Goal: Task Accomplishment & Management: Manage account settings

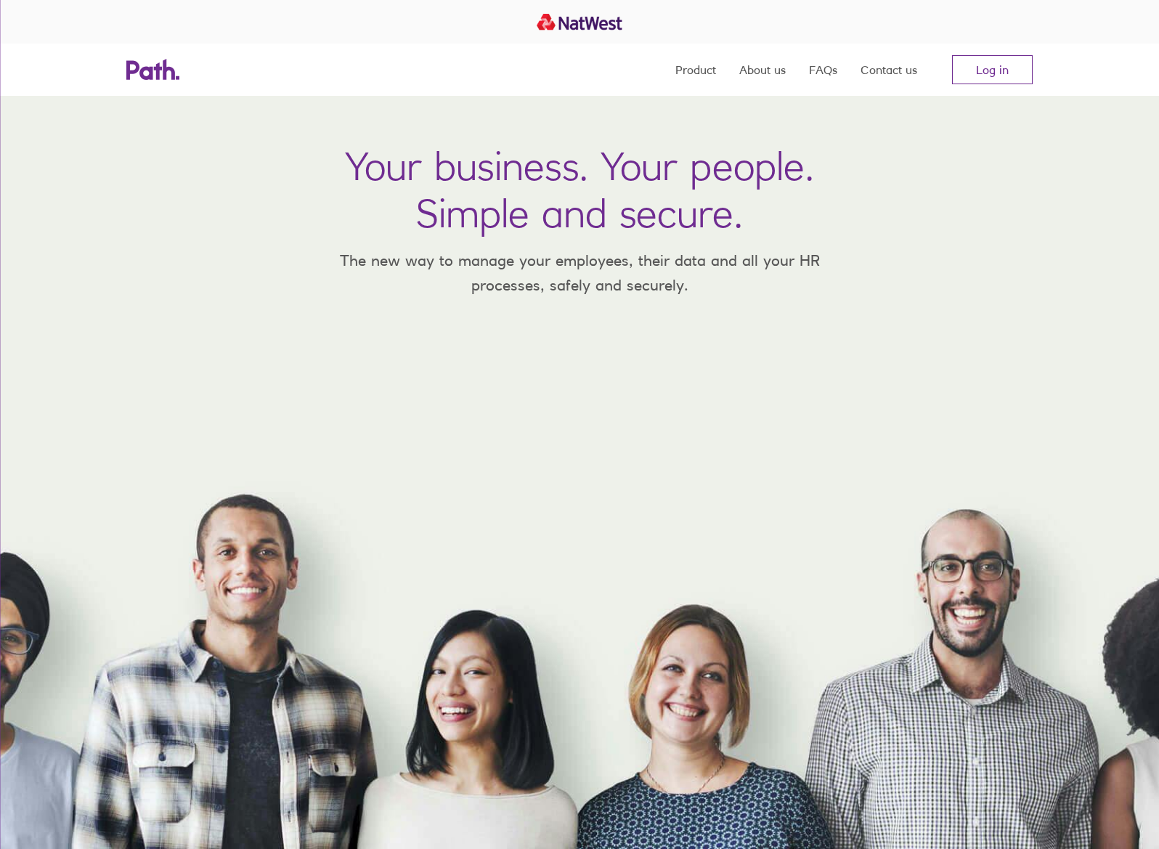
drag, startPoint x: 1010, startPoint y: 60, endPoint x: 1006, endPoint y: 54, distance: 7.5
click at [1006, 54] on nav "Product About us FAQs Contact us Log in" at bounding box center [854, 70] width 357 height 52
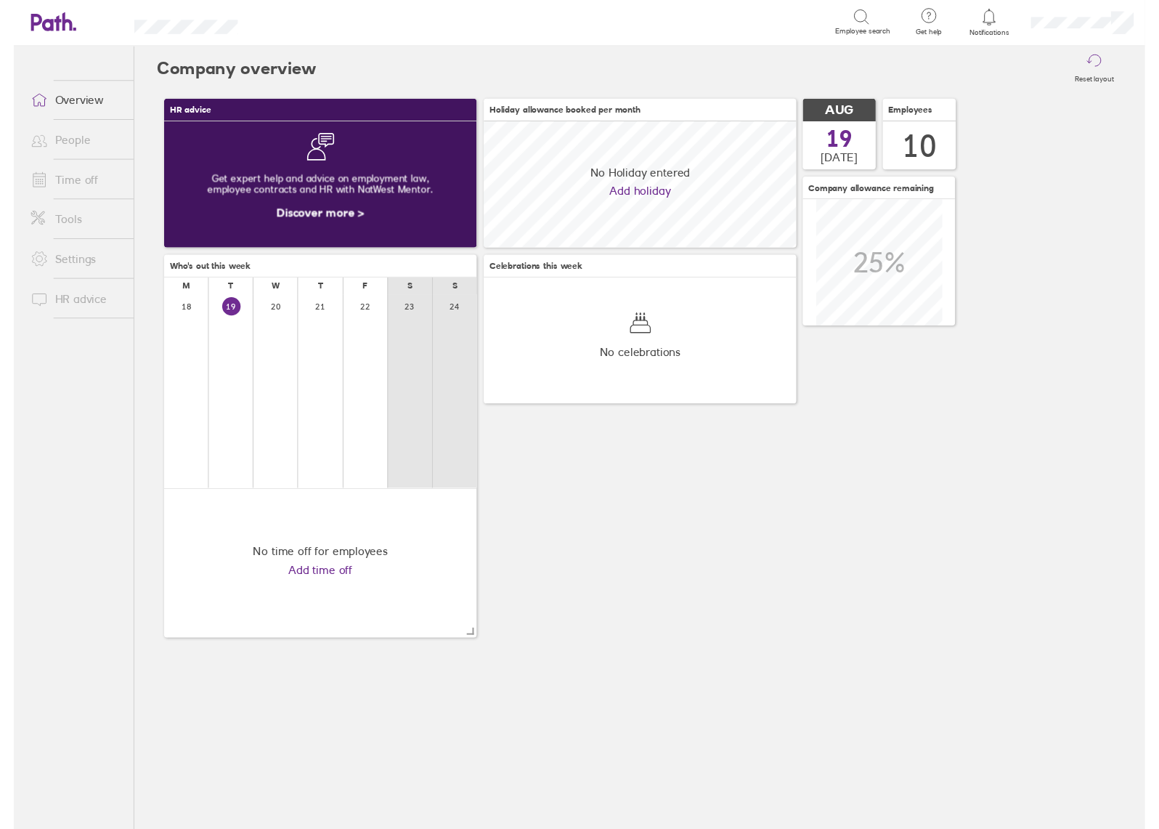
scroll to position [129, 320]
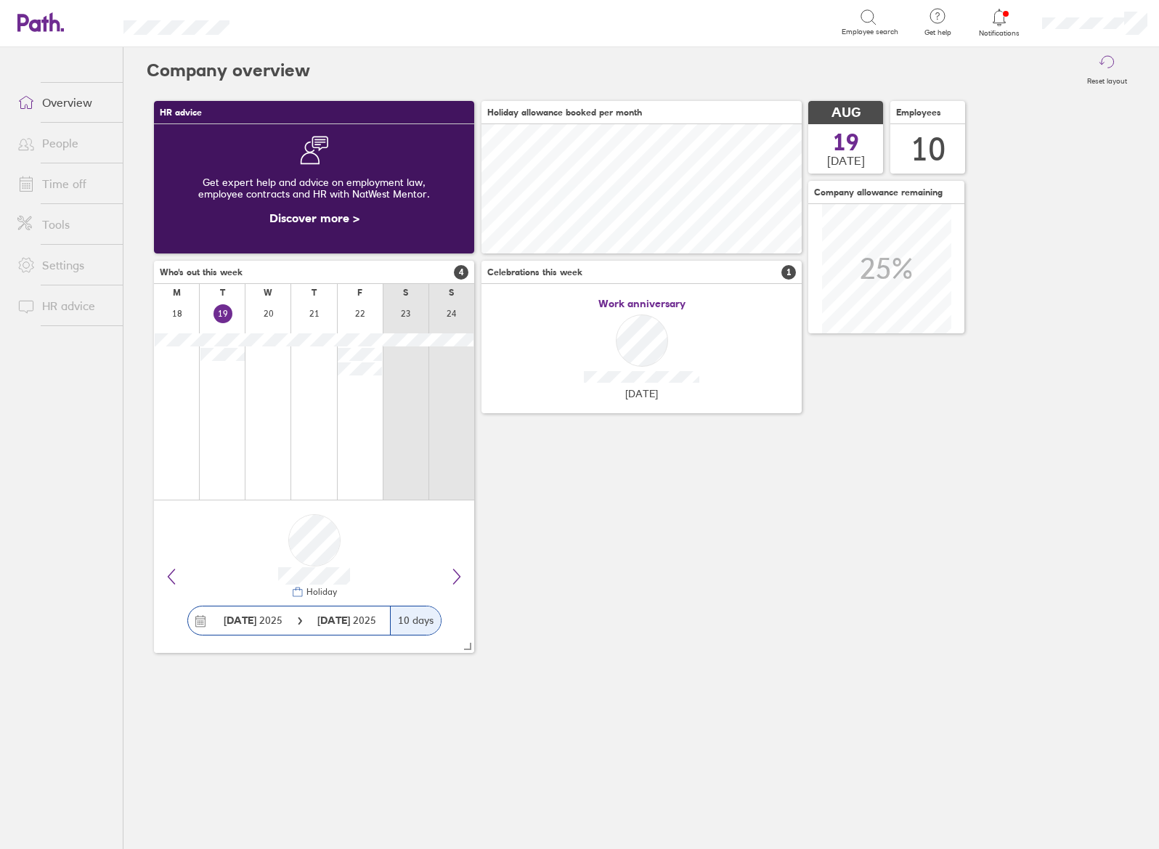
click at [92, 186] on link "Time off" at bounding box center [64, 183] width 117 height 29
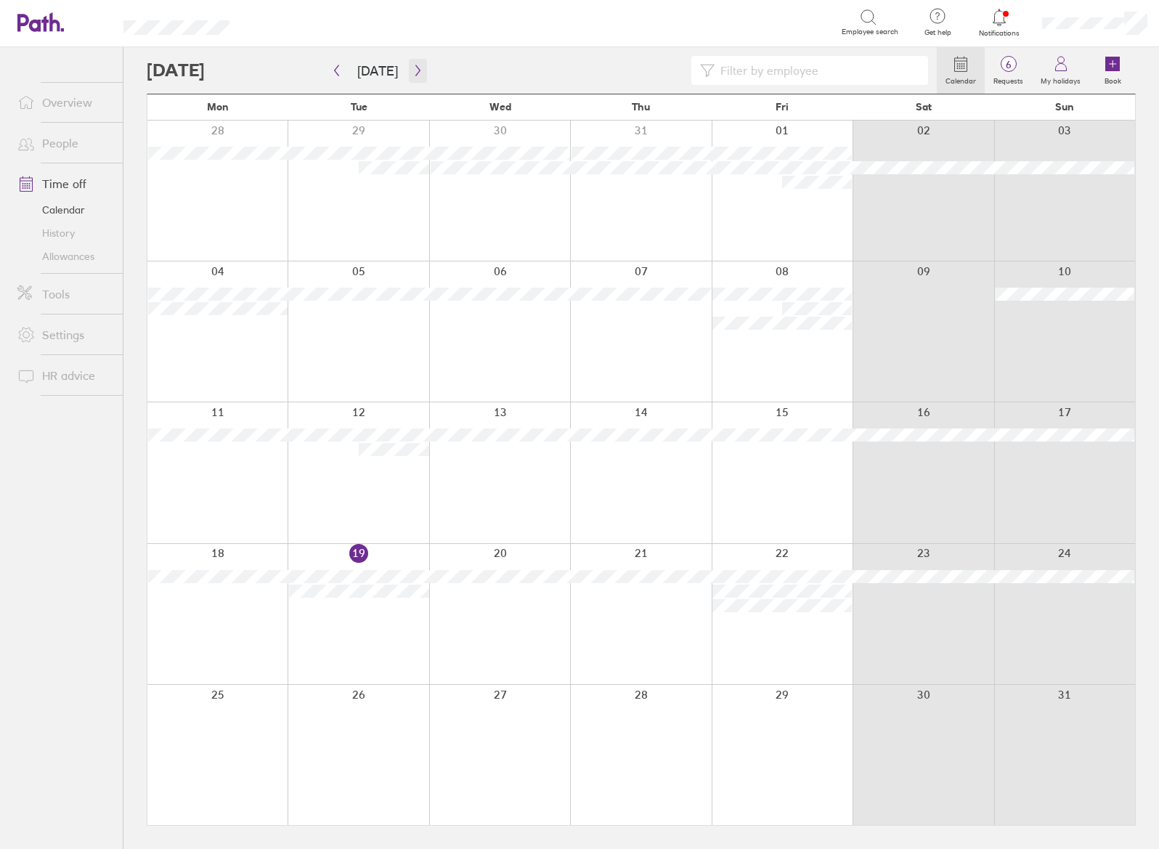
click at [415, 66] on icon "button" at bounding box center [418, 71] width 11 height 12
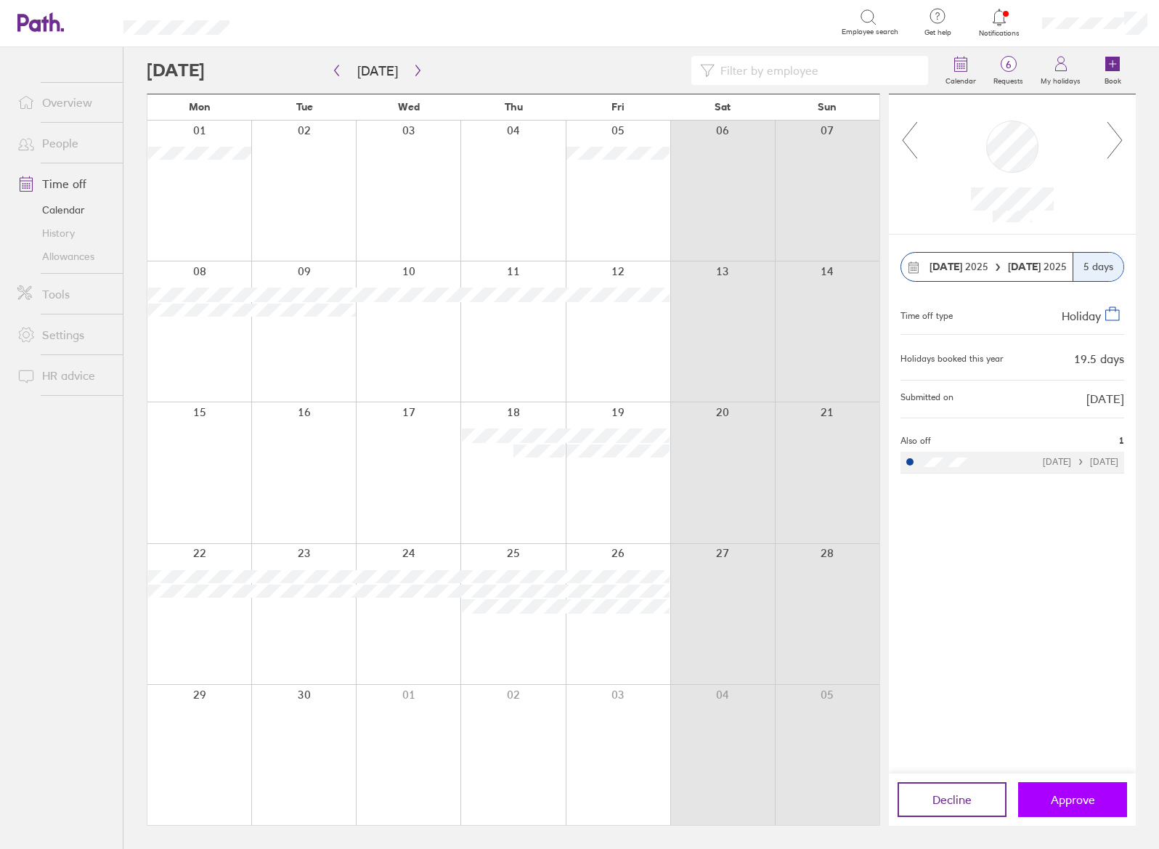
click at [1054, 790] on button "Approve" at bounding box center [1073, 799] width 109 height 35
click at [1021, 78] on label "Requests" at bounding box center [1008, 79] width 47 height 13
click at [1112, 143] on icon at bounding box center [1115, 140] width 18 height 39
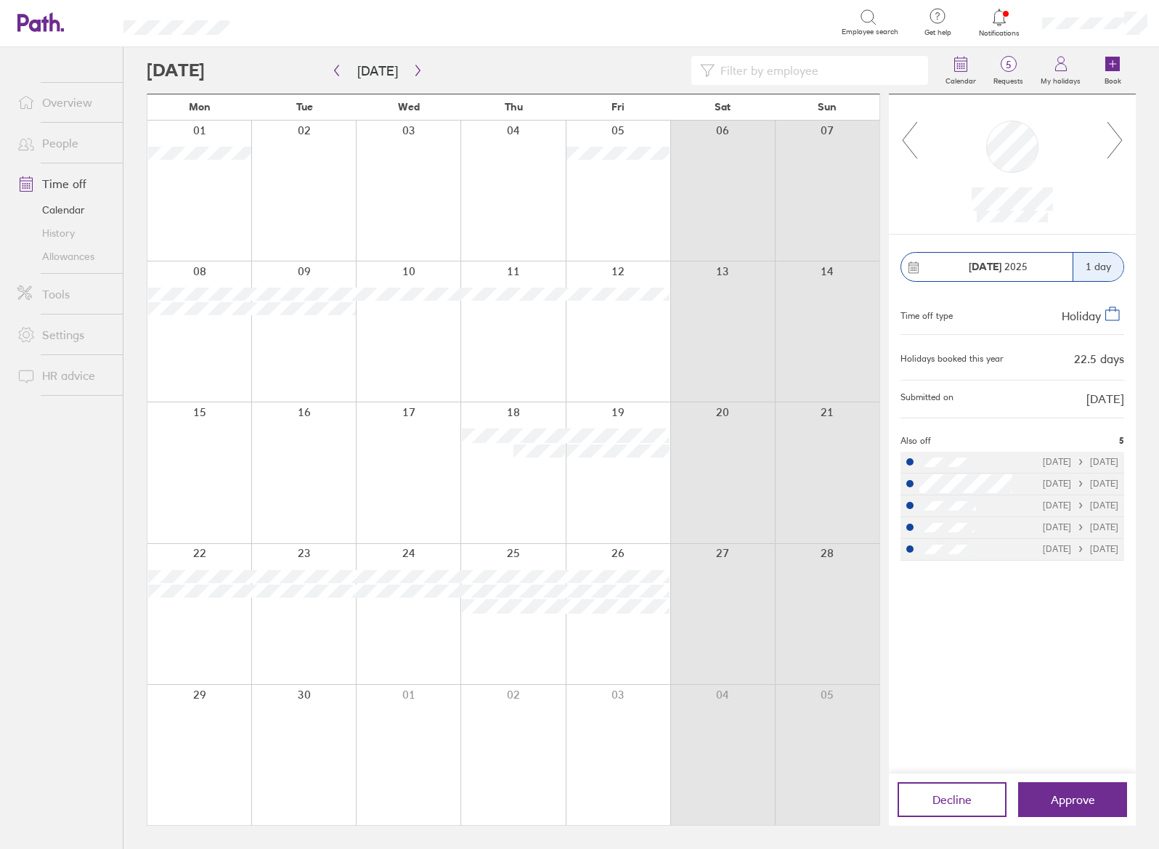
click at [1112, 143] on icon at bounding box center [1115, 140] width 18 height 39
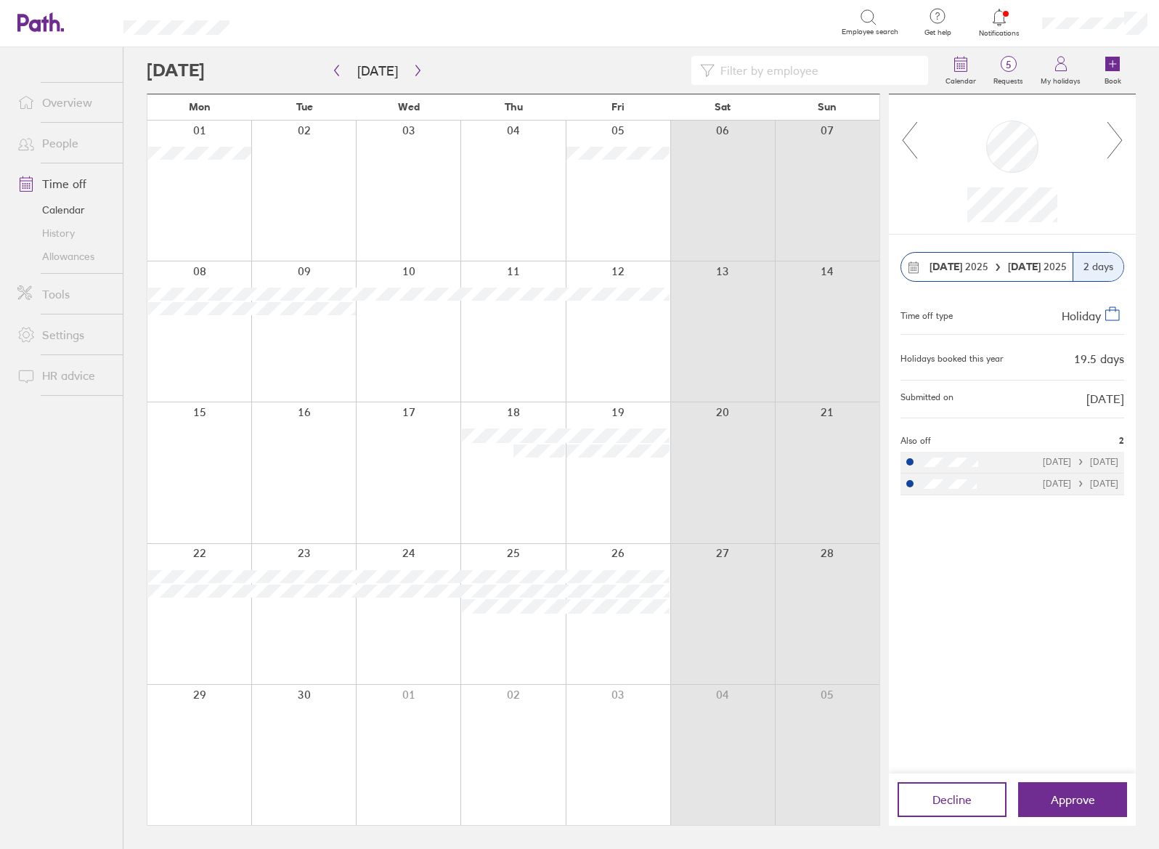
click at [1112, 143] on icon at bounding box center [1115, 140] width 18 height 39
click at [1118, 139] on icon at bounding box center [1115, 140] width 18 height 39
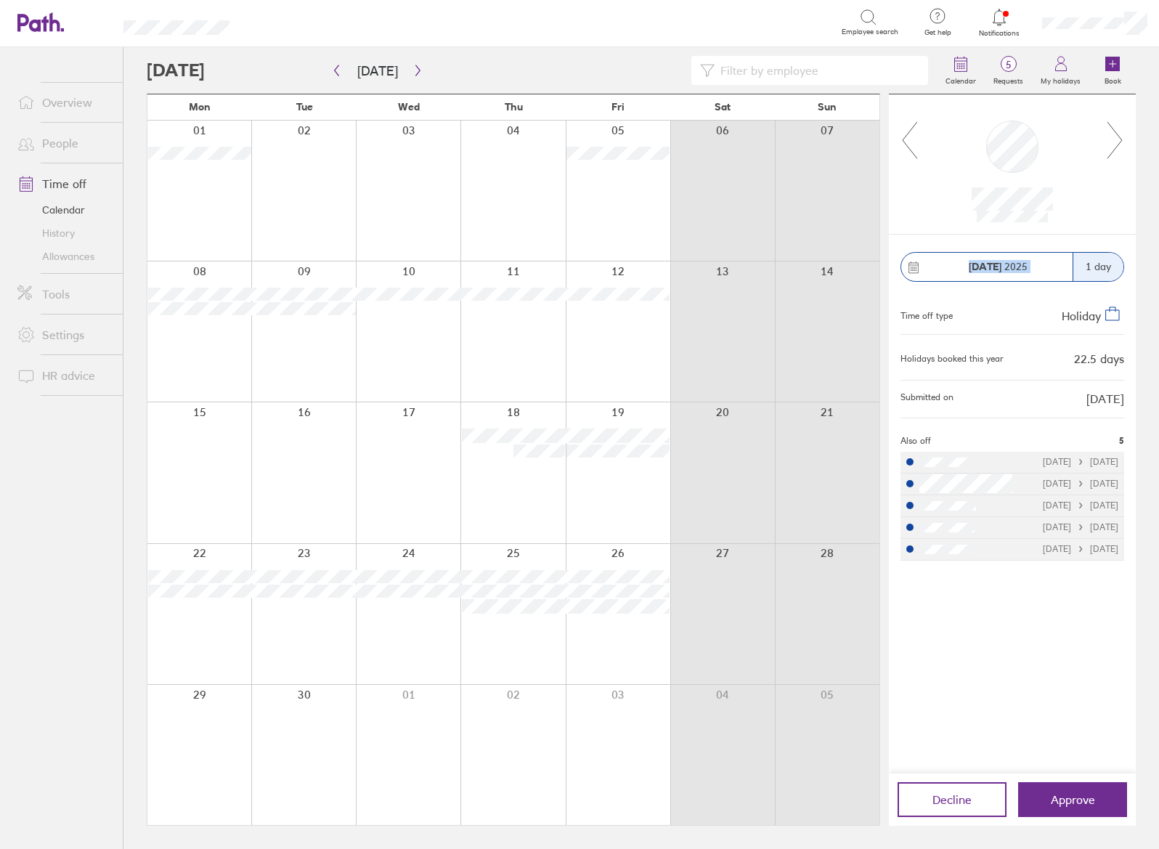
click at [1118, 139] on icon at bounding box center [1115, 140] width 18 height 39
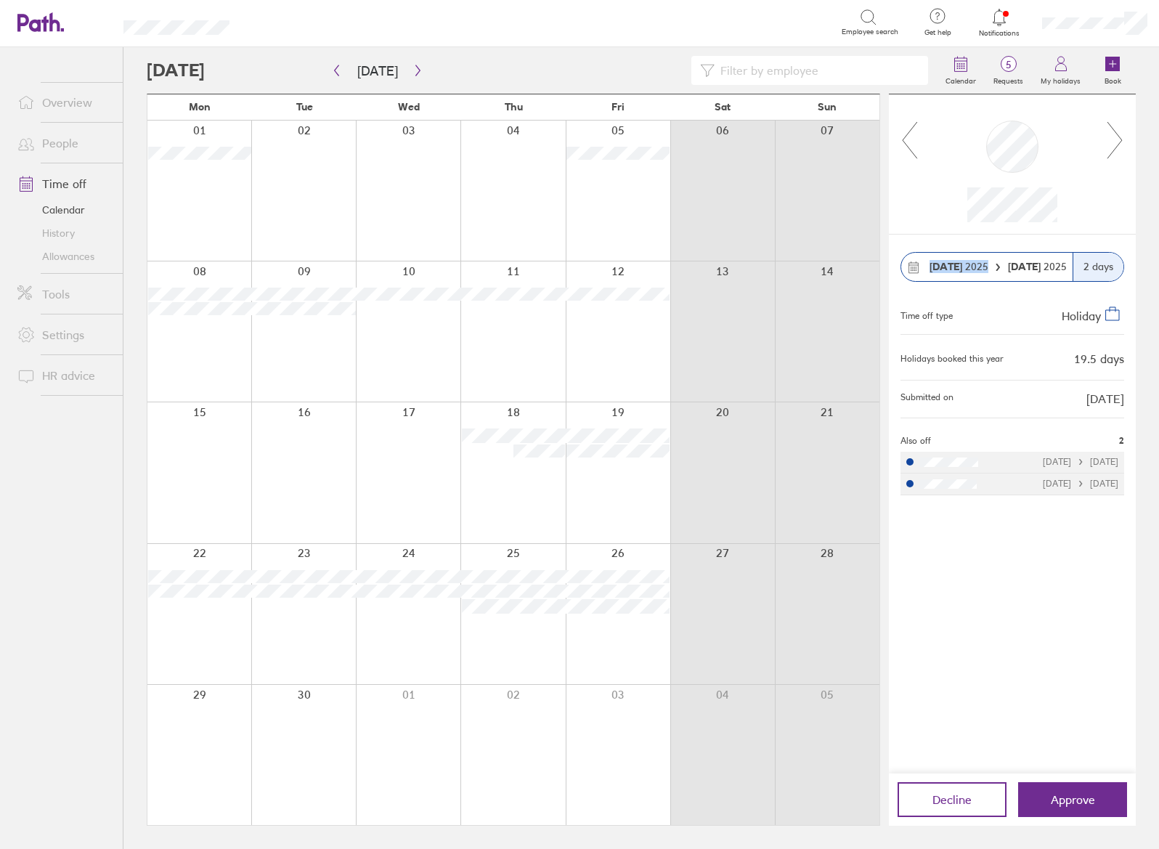
click at [1118, 139] on icon at bounding box center [1115, 140] width 18 height 39
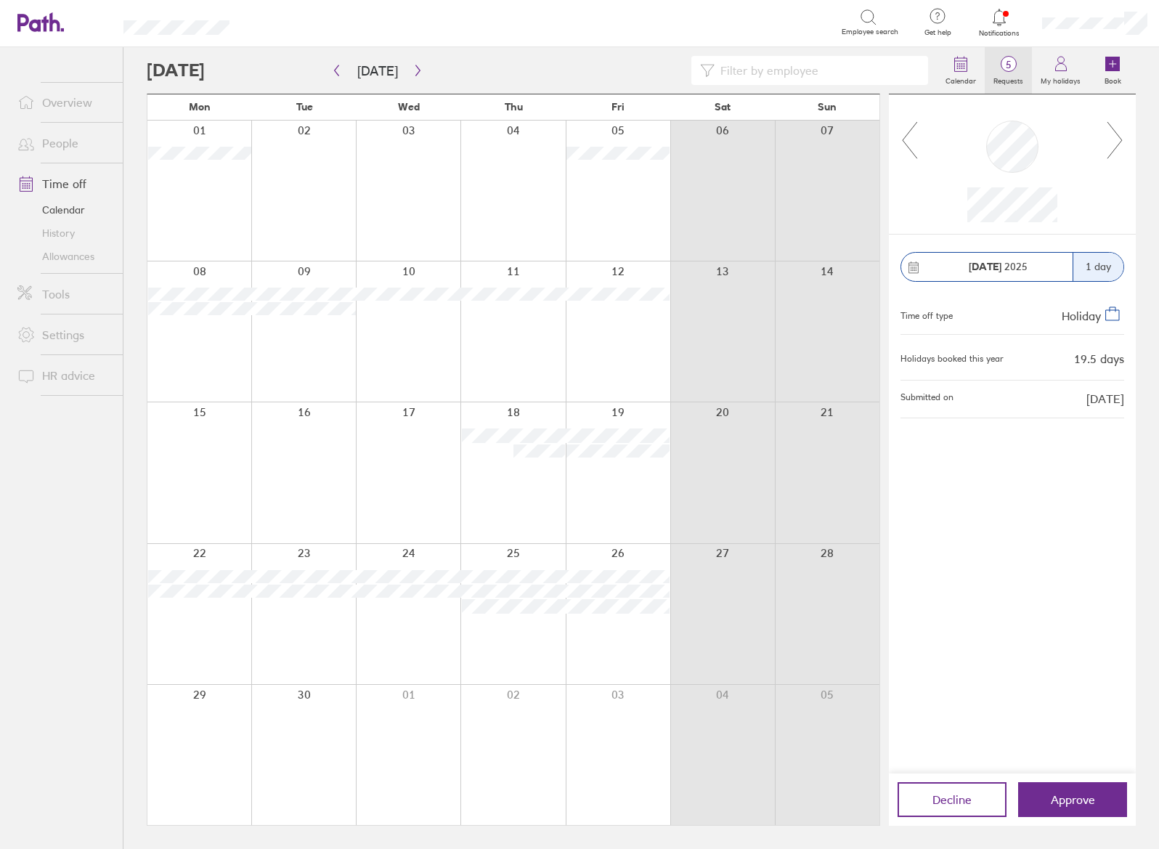
click at [1016, 76] on label "Requests" at bounding box center [1008, 79] width 47 height 13
click at [86, 183] on link "Time off" at bounding box center [64, 183] width 117 height 29
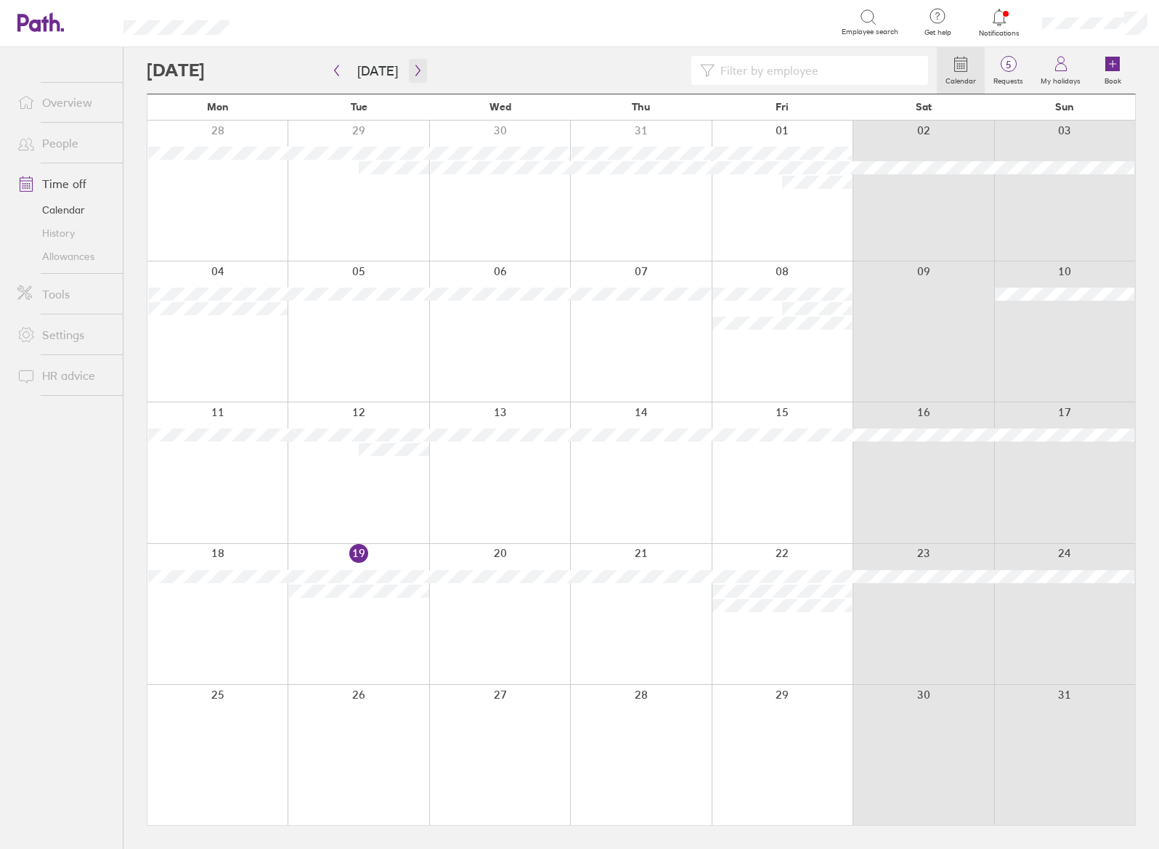
click at [409, 69] on button "button" at bounding box center [418, 71] width 18 height 24
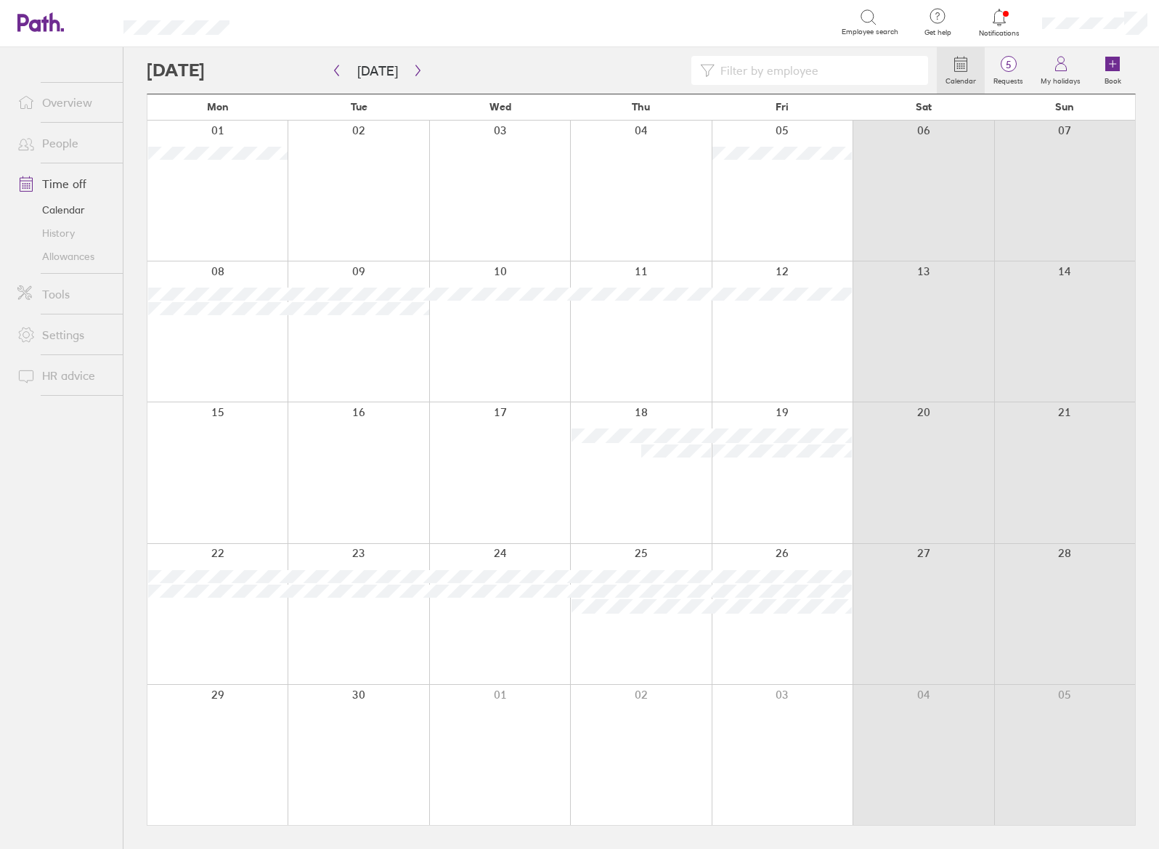
click at [335, 68] on icon "button" at bounding box center [336, 71] width 11 height 12
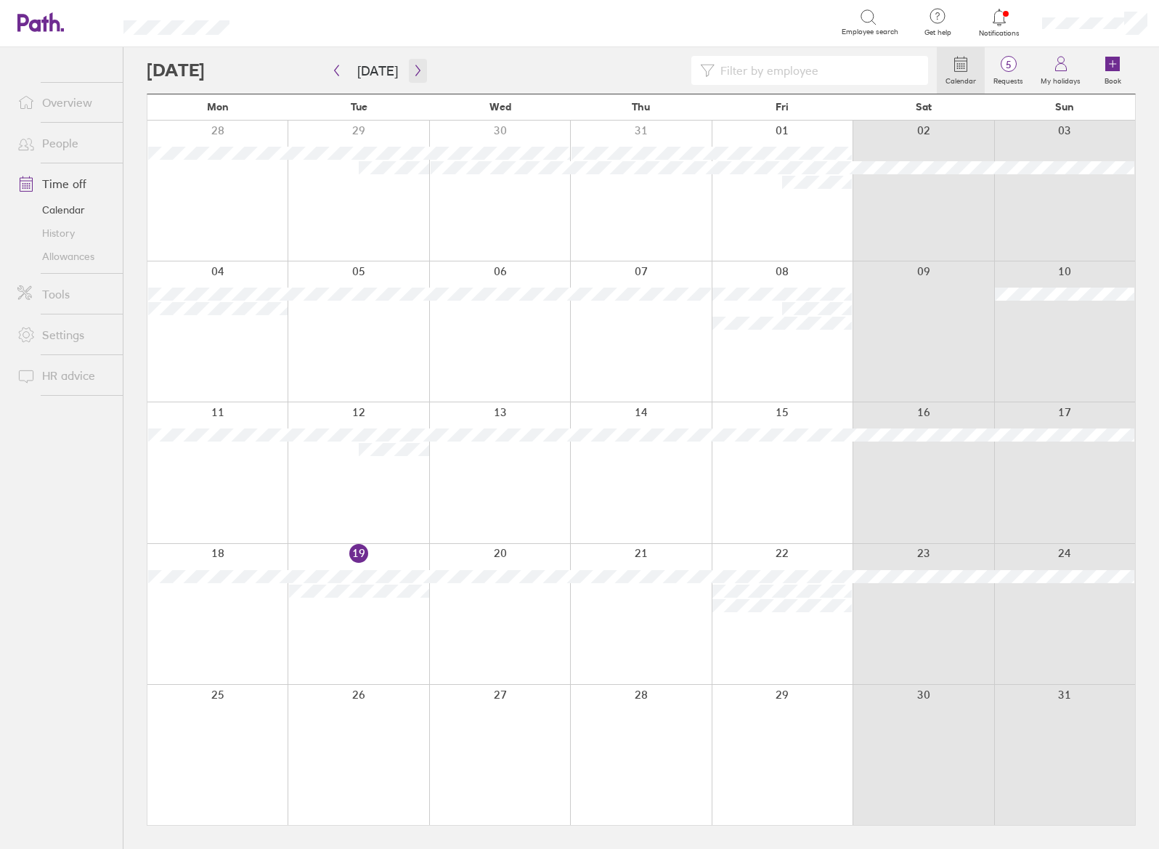
click at [420, 70] on button "button" at bounding box center [418, 71] width 18 height 24
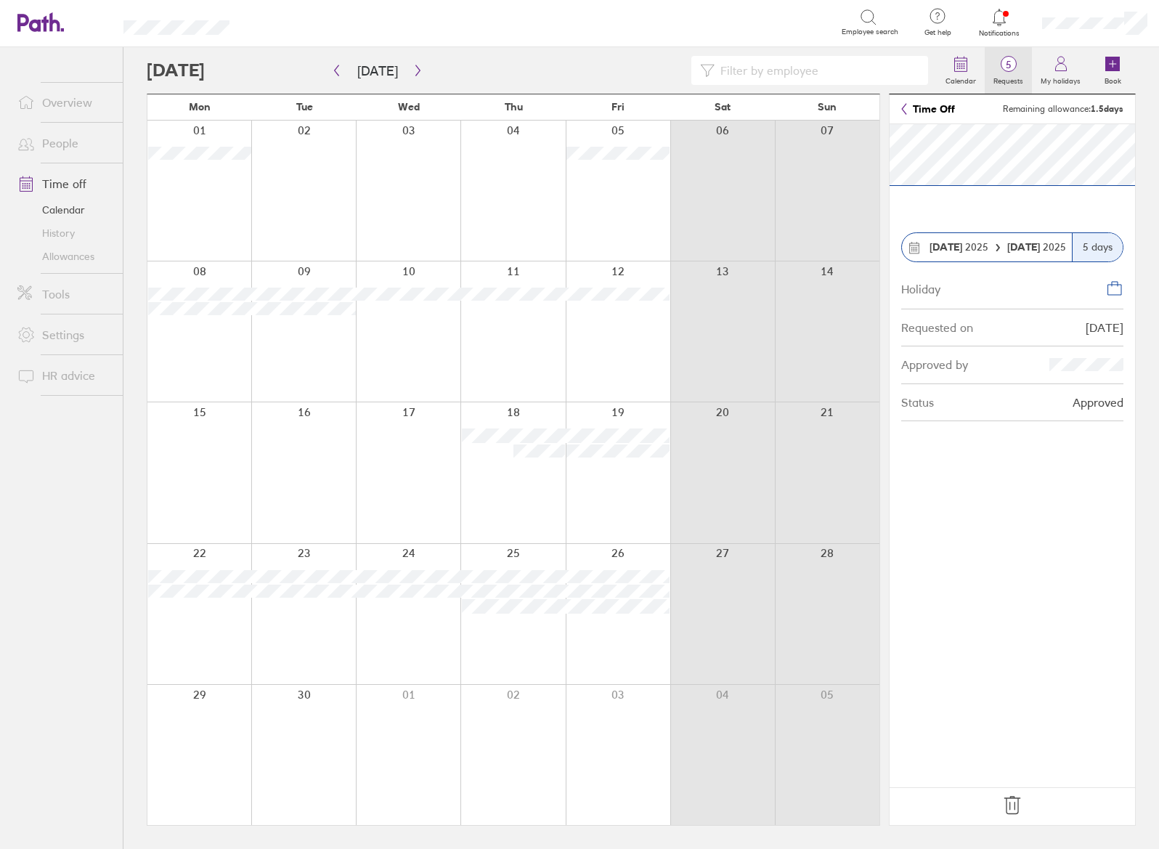
click at [1016, 72] on icon at bounding box center [1008, 63] width 17 height 17
